Goal: Information Seeking & Learning: Check status

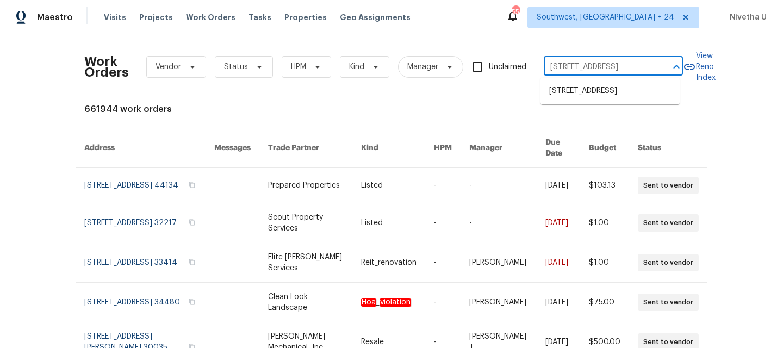
scroll to position [0, 55]
click at [583, 100] on li "[STREET_ADDRESS]" at bounding box center [610, 91] width 139 height 18
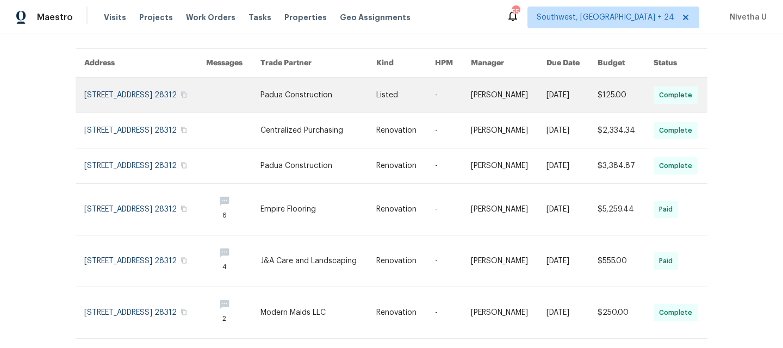
scroll to position [23, 0]
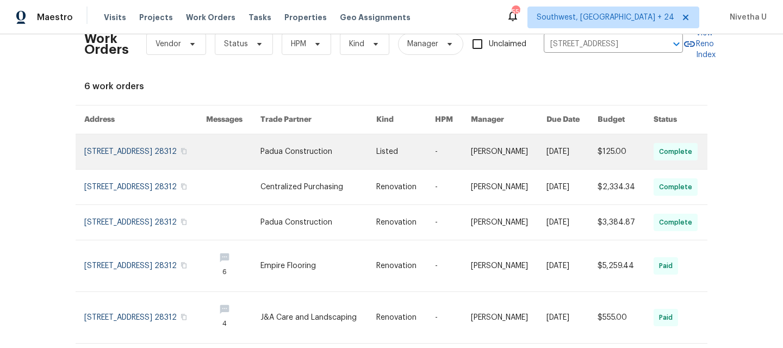
click at [129, 163] on link at bounding box center [145, 151] width 122 height 35
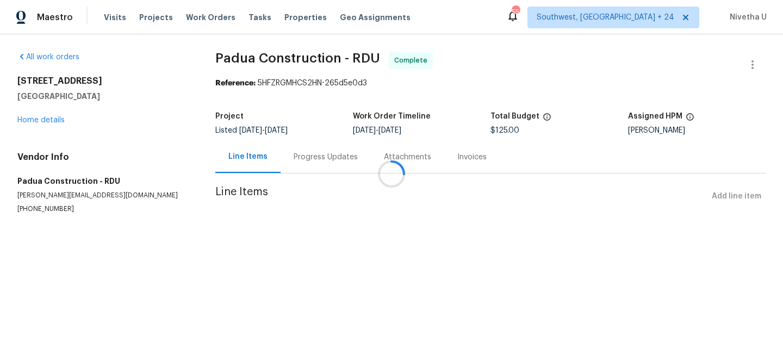
click at [47, 121] on div at bounding box center [391, 174] width 783 height 348
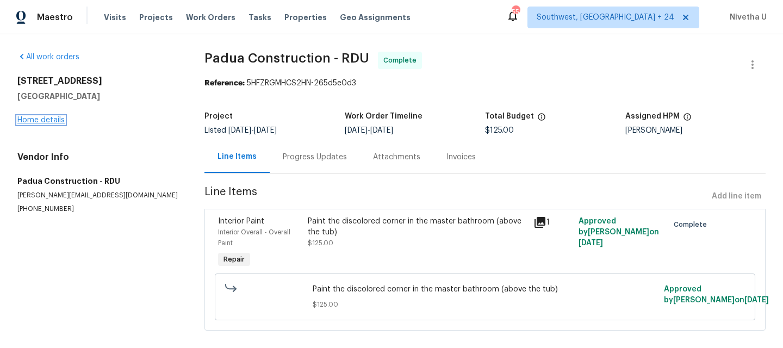
click at [39, 119] on link "Home details" at bounding box center [40, 120] width 47 height 8
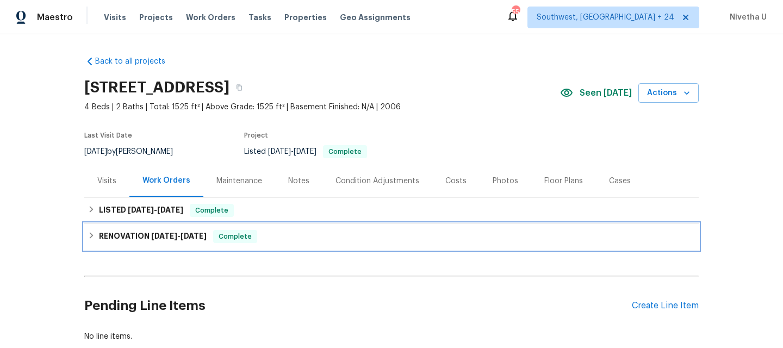
click at [305, 231] on div "RENOVATION [DATE] - [DATE] Complete" at bounding box center [392, 236] width 608 height 13
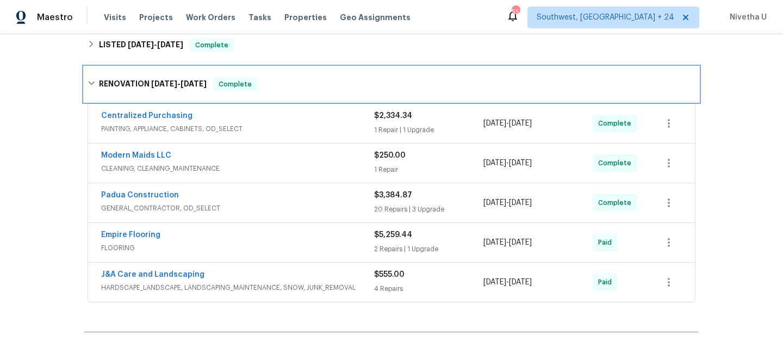
scroll to position [129, 0]
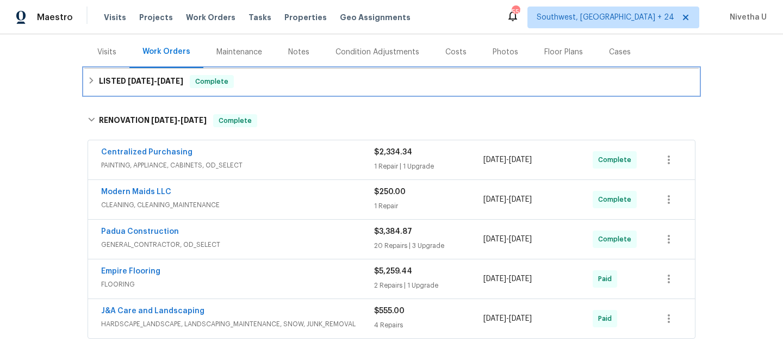
click at [251, 85] on div "LISTED [DATE] - [DATE] Complete" at bounding box center [392, 81] width 608 height 13
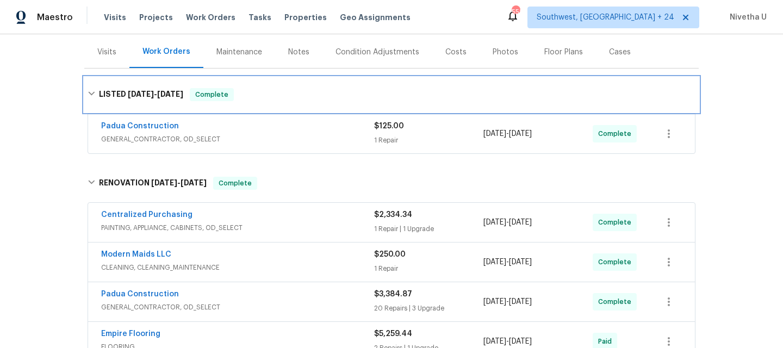
scroll to position [303, 0]
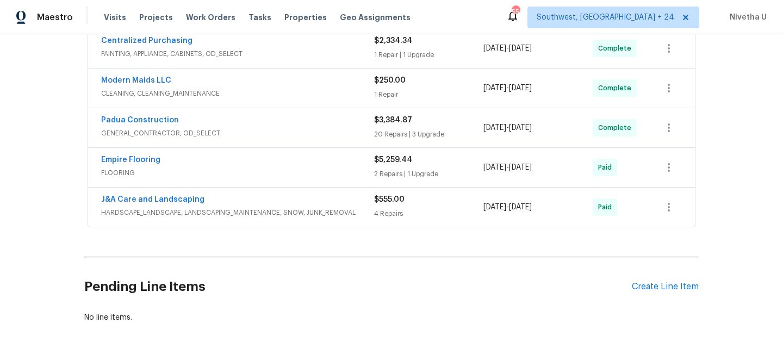
click at [349, 203] on div "J&A Care and Landscaping" at bounding box center [237, 200] width 273 height 13
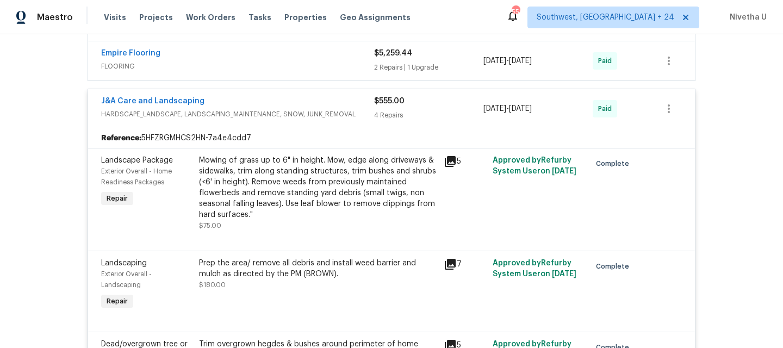
scroll to position [333, 0]
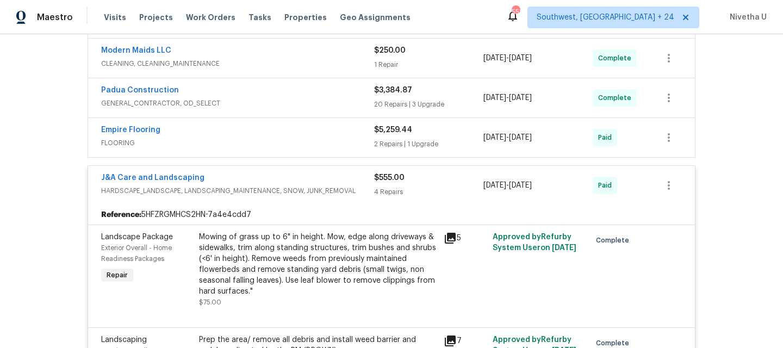
click at [341, 181] on div "J&A Care and Landscaping" at bounding box center [237, 178] width 273 height 13
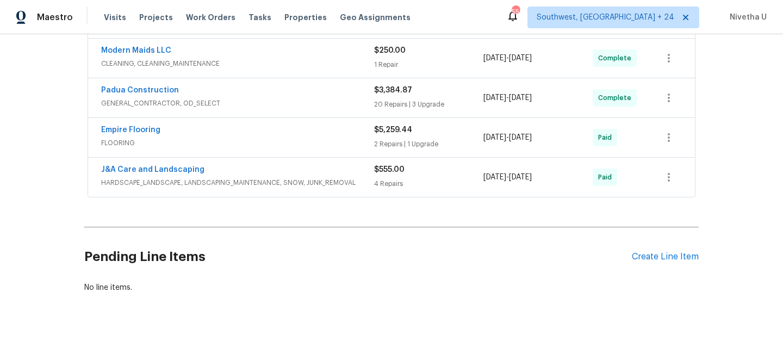
click at [319, 139] on span "FLOORING" at bounding box center [237, 143] width 273 height 11
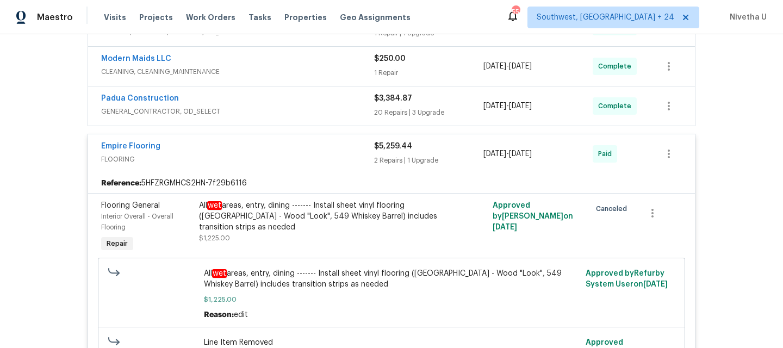
scroll to position [212, 0]
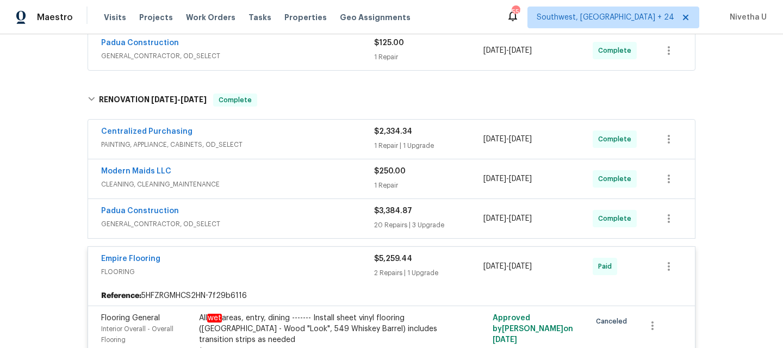
click at [324, 260] on div "Empire Flooring" at bounding box center [237, 259] width 273 height 13
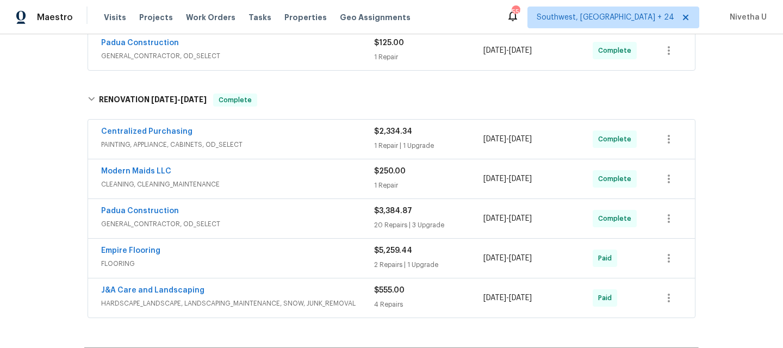
click at [312, 224] on span "GENERAL_CONTRACTOR, OD_SELECT" at bounding box center [237, 224] width 273 height 11
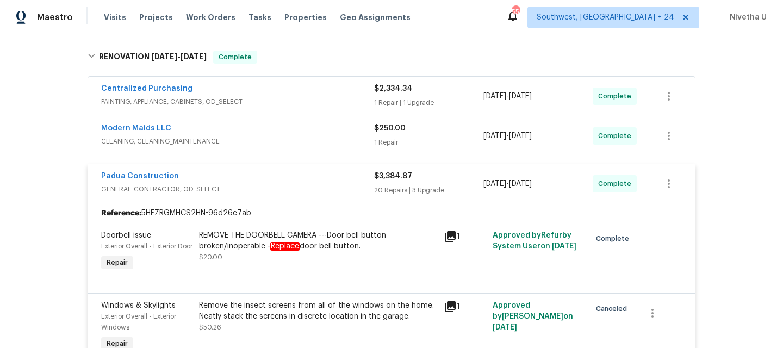
scroll to position [254, 0]
click at [299, 185] on span "GENERAL_CONTRACTOR, OD_SELECT" at bounding box center [237, 190] width 273 height 11
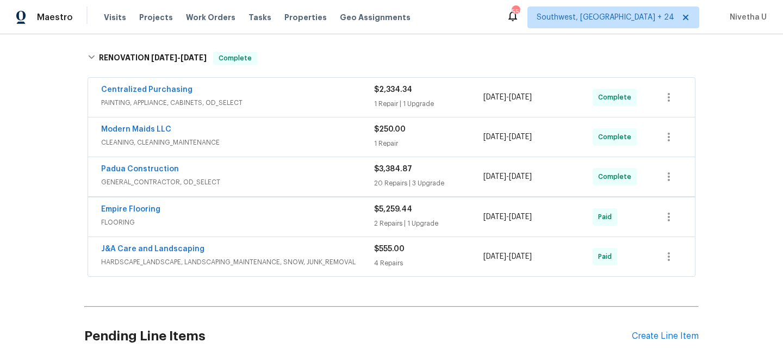
click at [288, 135] on div "Modern Maids LLC" at bounding box center [237, 130] width 273 height 13
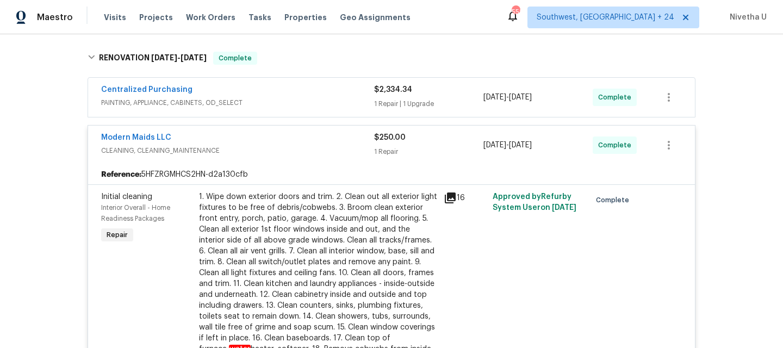
click at [291, 150] on span "CLEANING, CLEANING_MAINTENANCE" at bounding box center [237, 150] width 273 height 11
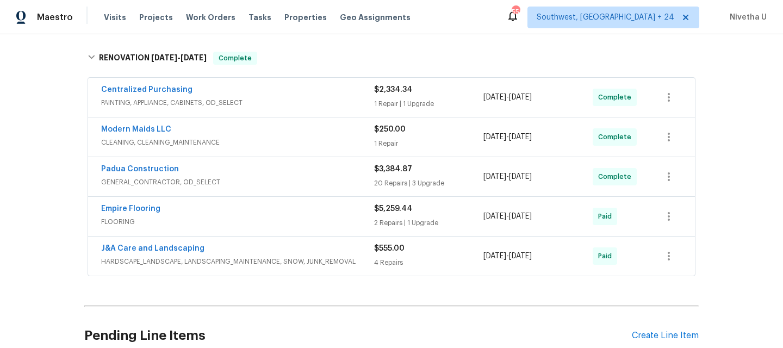
click at [290, 96] on div "Centralized Purchasing" at bounding box center [237, 90] width 273 height 13
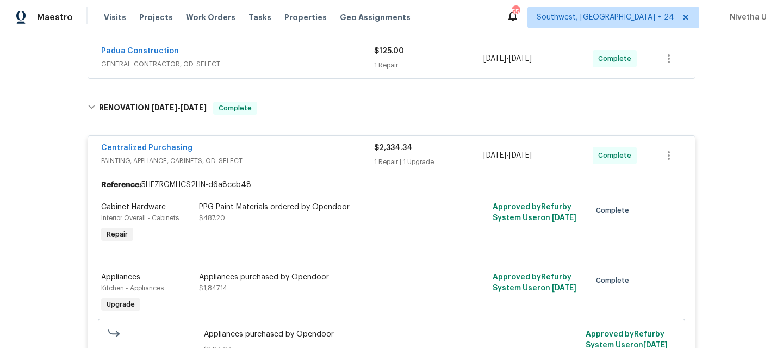
scroll to position [203, 0]
click at [279, 152] on div "Centralized Purchasing" at bounding box center [237, 149] width 273 height 13
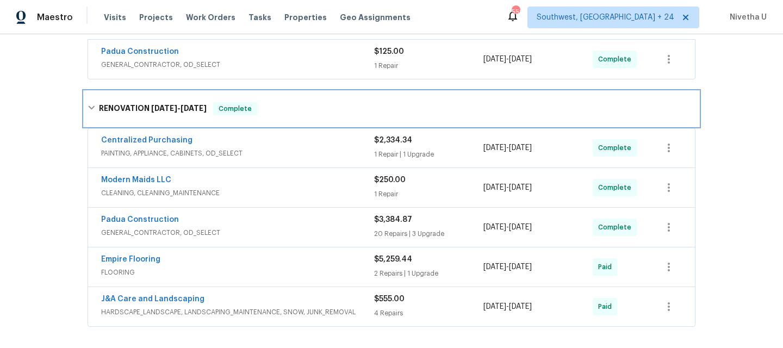
click at [278, 112] on div "RENOVATION [DATE] - [DATE] Complete" at bounding box center [392, 108] width 608 height 13
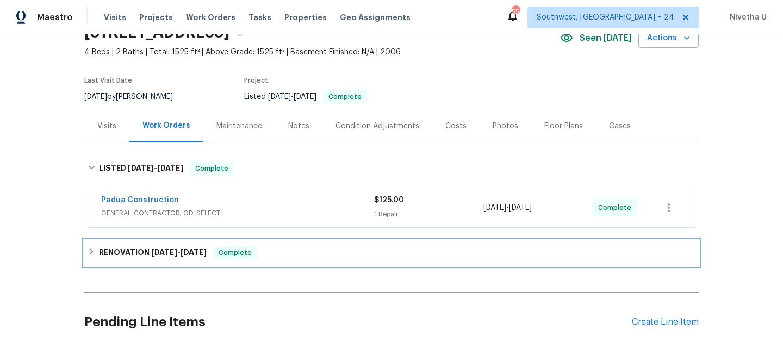
scroll to position [46, 0]
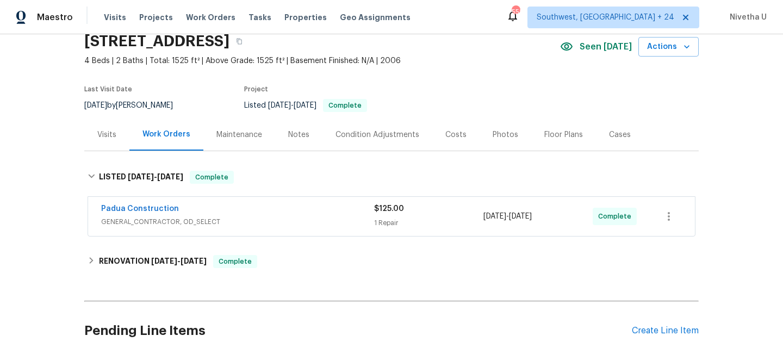
click at [286, 227] on div "Padua Construction GENERAL_CONTRACTOR, OD_SELECT" at bounding box center [237, 216] width 273 height 26
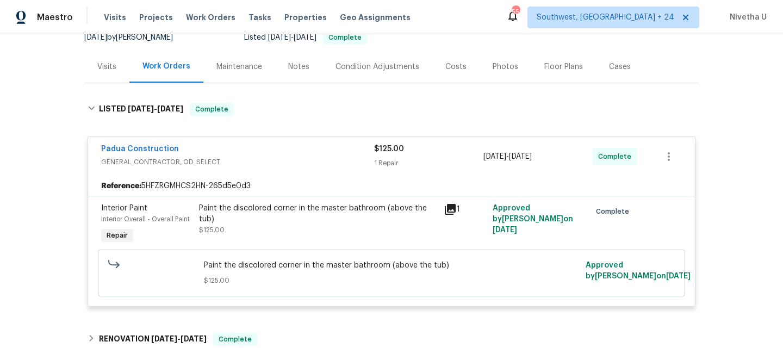
scroll to position [124, 0]
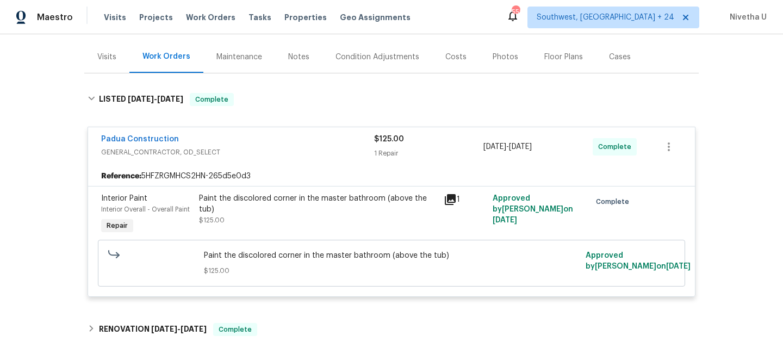
click at [269, 147] on span "GENERAL_CONTRACTOR, OD_SELECT" at bounding box center [237, 152] width 273 height 11
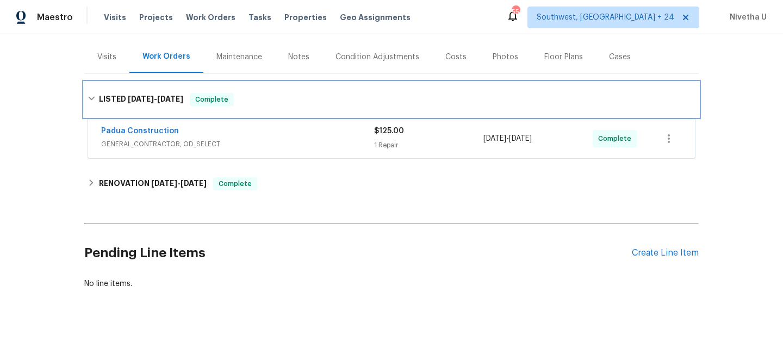
click at [264, 105] on div "LISTED [DATE] - [DATE] Complete" at bounding box center [392, 99] width 608 height 13
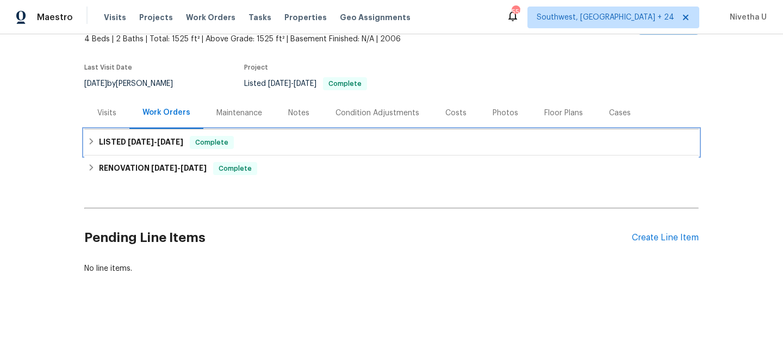
scroll to position [76, 0]
